Goal: Task Accomplishment & Management: Use online tool/utility

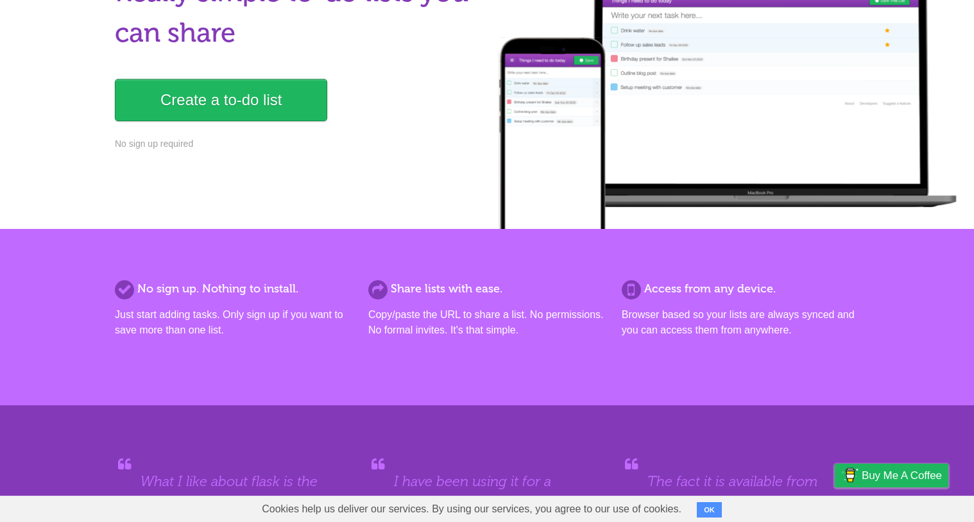
scroll to position [145, 0]
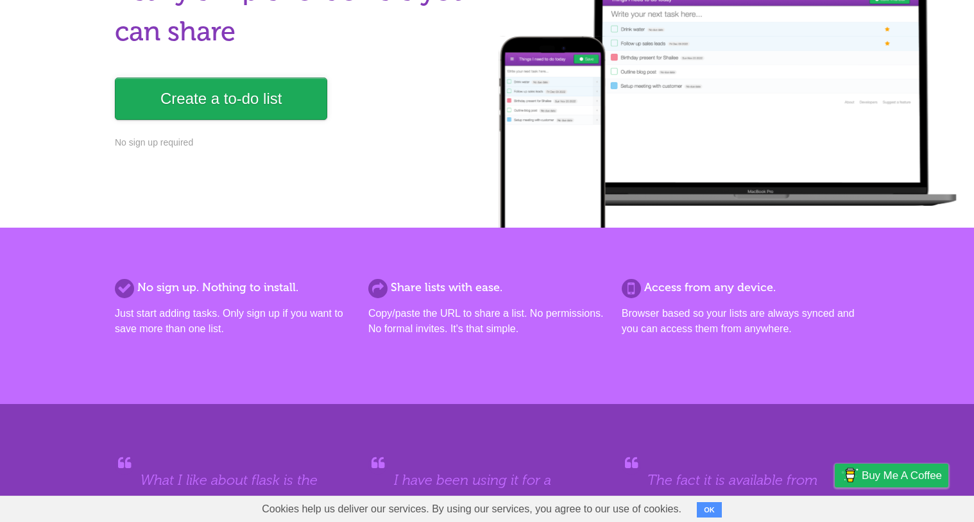
click at [223, 110] on link "Create a to-do list" at bounding box center [221, 99] width 212 height 42
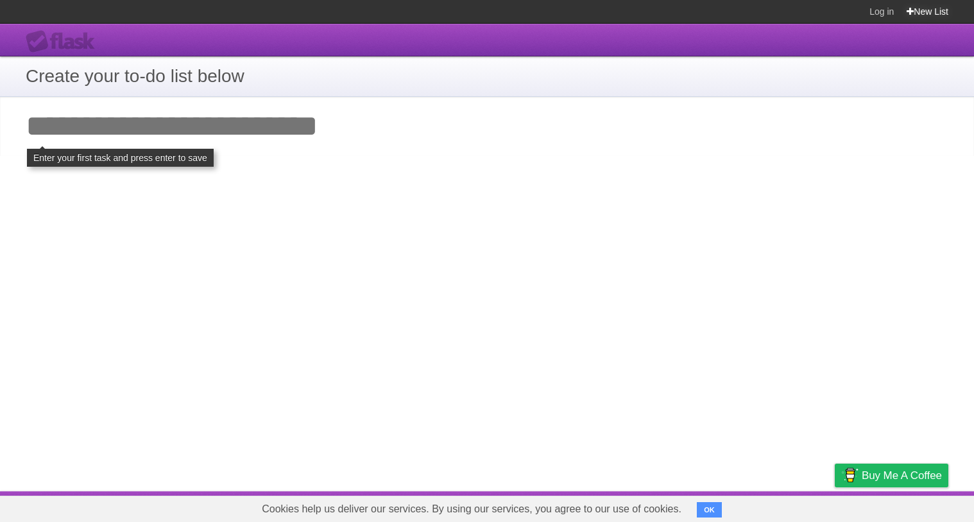
click at [914, 14] on link "New List" at bounding box center [928, 11] width 42 height 23
click at [221, 73] on h1 "Create your to-do list below" at bounding box center [487, 76] width 923 height 27
click at [221, 131] on input "Add your first task" at bounding box center [487, 126] width 974 height 59
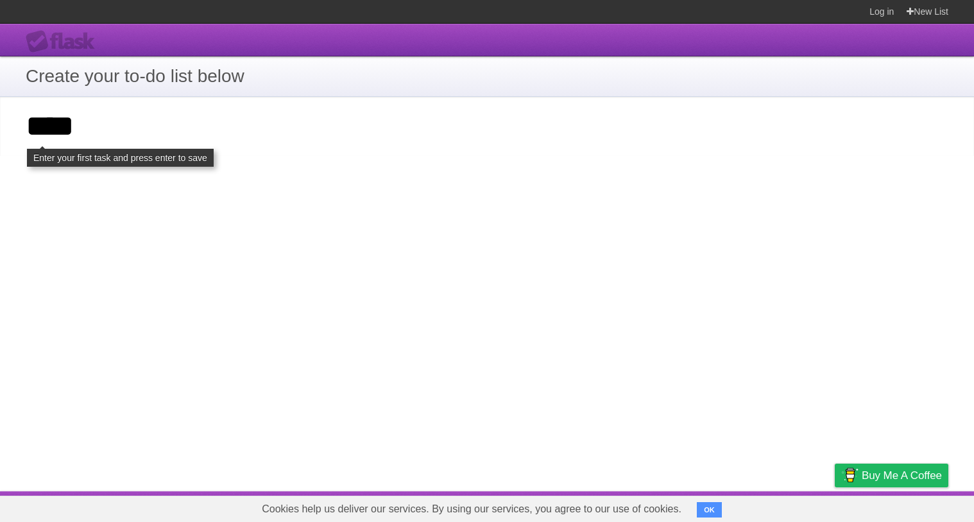
type input "****"
click input "**********" at bounding box center [0, 0] width 0 height 0
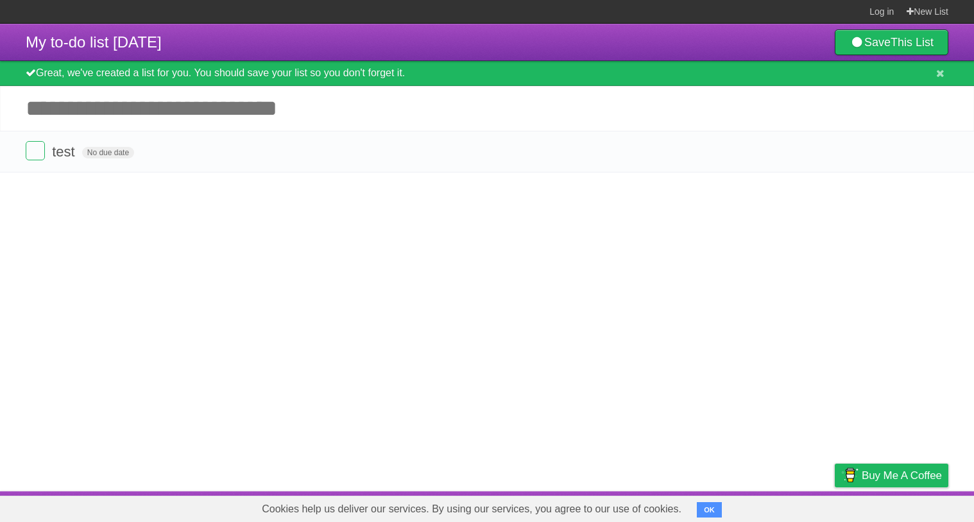
click at [185, 120] on input "Add another task" at bounding box center [487, 108] width 974 height 45
click at [162, 42] on span "My to-do list [DATE]" at bounding box center [94, 41] width 136 height 17
click at [930, 16] on link "New List" at bounding box center [928, 11] width 42 height 23
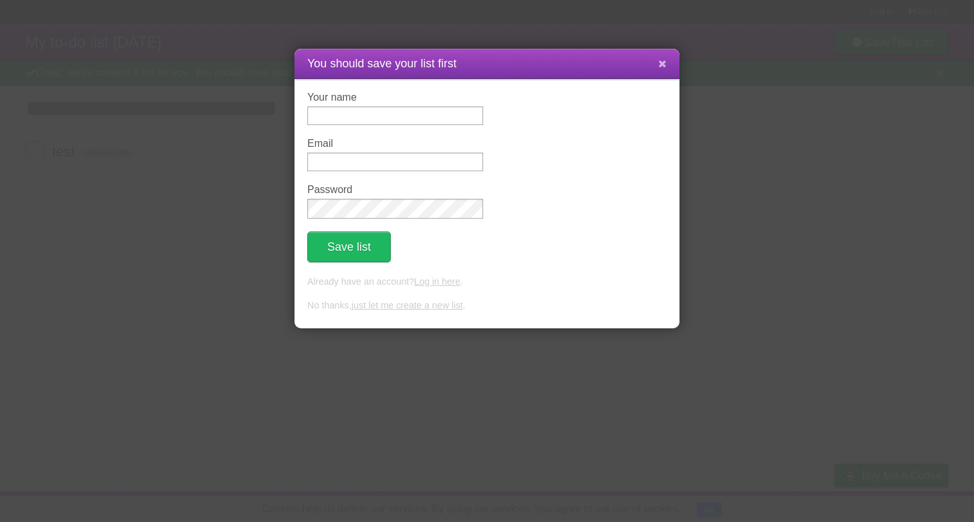
click at [660, 68] on icon at bounding box center [662, 63] width 8 height 11
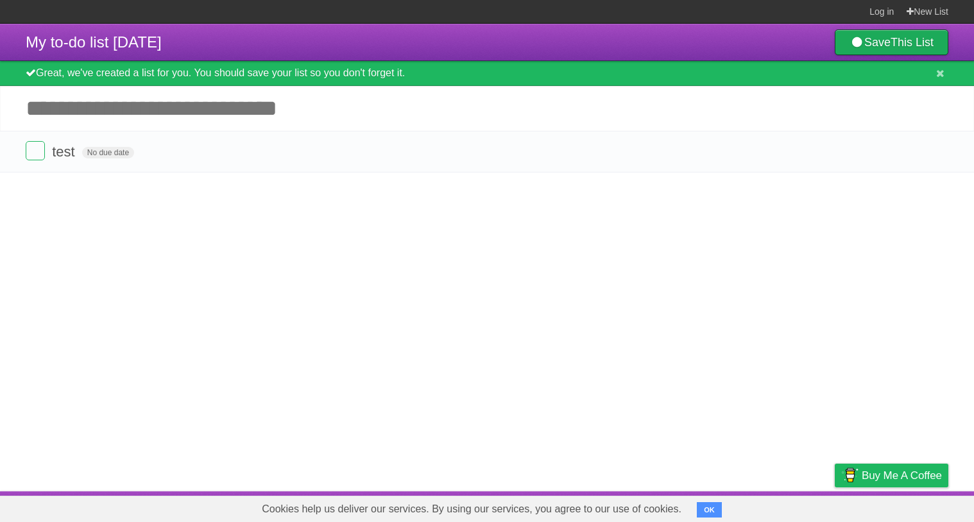
click at [912, 42] on b "This List" at bounding box center [912, 42] width 43 height 13
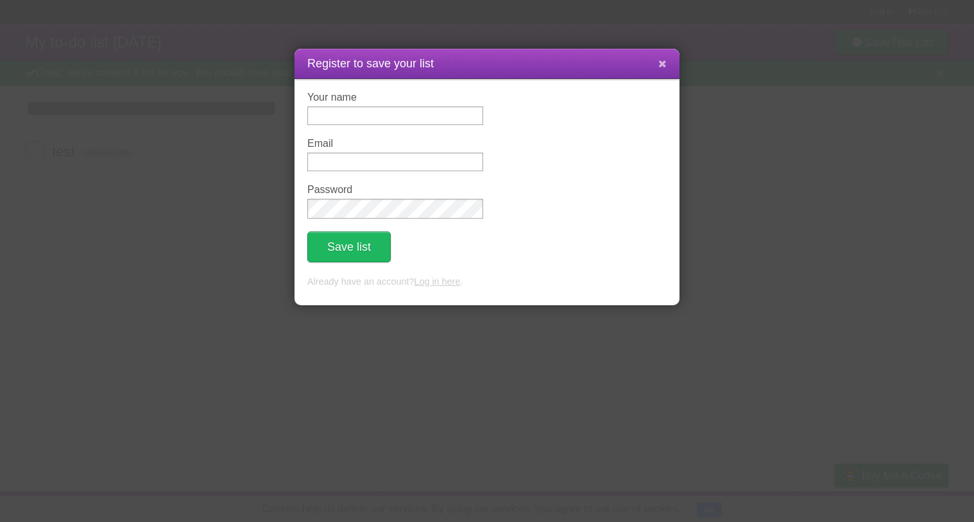
click at [665, 68] on icon at bounding box center [662, 63] width 8 height 11
